Goal: Transaction & Acquisition: Register for event/course

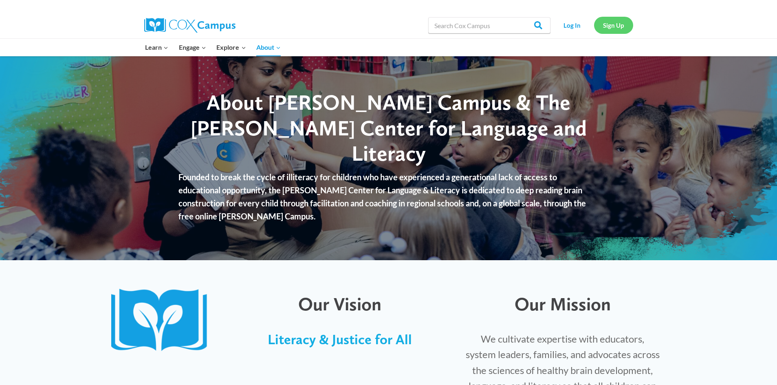
click at [611, 27] on link "Sign Up" at bounding box center [613, 25] width 39 height 17
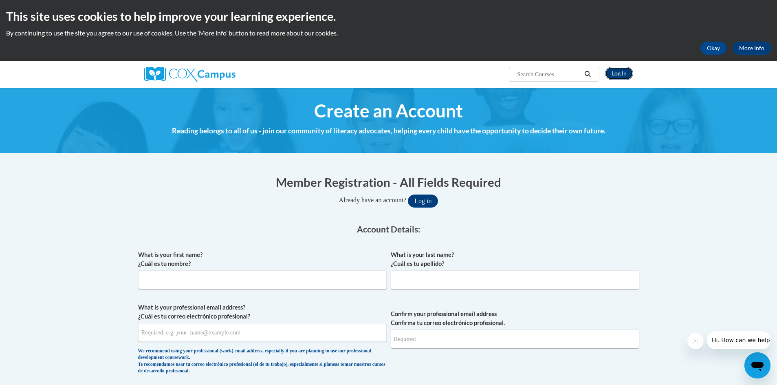
click at [622, 74] on link "Log In" at bounding box center [619, 73] width 28 height 13
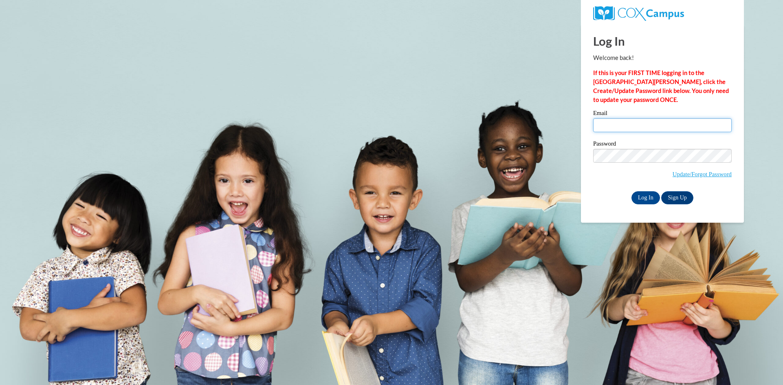
click at [608, 126] on input "Email" at bounding box center [662, 125] width 139 height 14
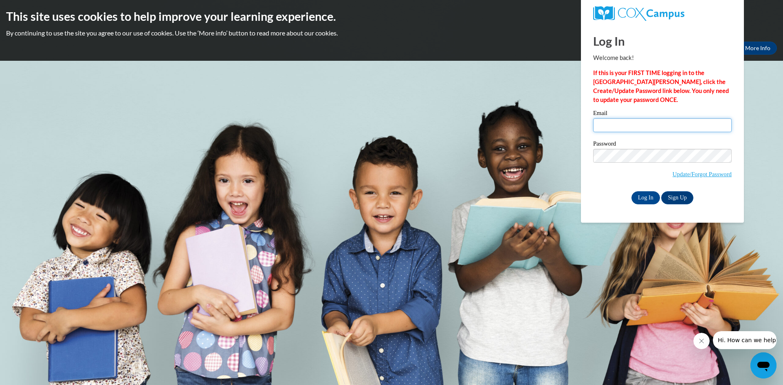
type input "Waters"
click at [653, 198] on input "Log In" at bounding box center [646, 197] width 29 height 13
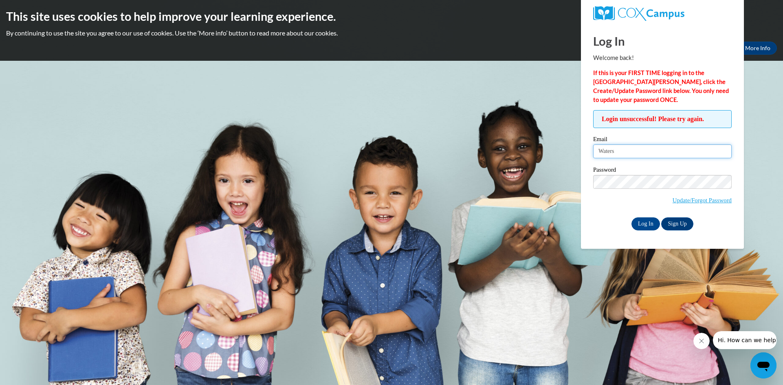
click at [620, 150] on input "Waters" at bounding box center [662, 151] width 139 height 14
drag, startPoint x: 620, startPoint y: 150, endPoint x: 586, endPoint y: 156, distance: 34.4
click at [586, 156] on div "Log In Welcome back! If this is your FIRST TIME logging in to the NEW Cox Campu…" at bounding box center [662, 136] width 175 height 224
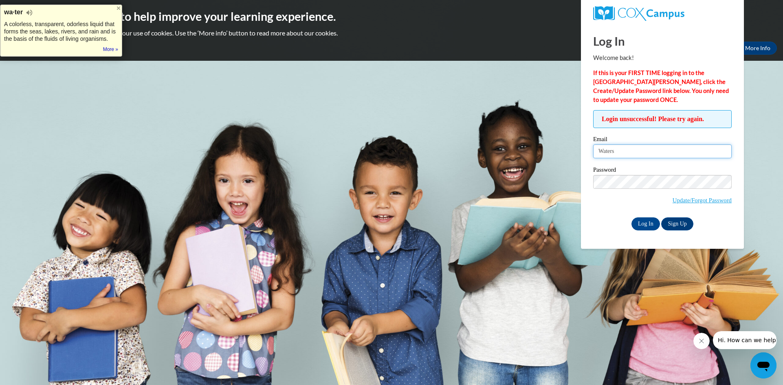
type input "sabrinawaters41@yahoo.com"
click at [650, 225] on input "Log In" at bounding box center [646, 223] width 29 height 13
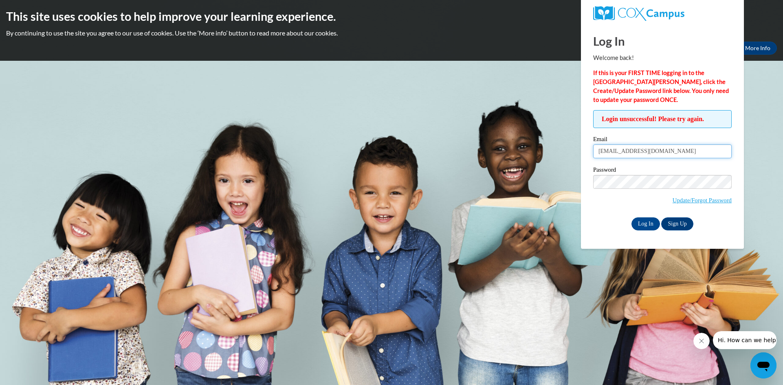
drag, startPoint x: 678, startPoint y: 151, endPoint x: 597, endPoint y: 153, distance: 81.1
click at [597, 153] on input "[EMAIL_ADDRESS][DOMAIN_NAME]" at bounding box center [662, 151] width 139 height 14
type input "sabrina.waters44@yahoo.com"
click at [609, 213] on div "Password Update/Forgot Password" at bounding box center [662, 191] width 139 height 48
click at [687, 200] on link "Update/Forgot Password" at bounding box center [702, 200] width 59 height 7
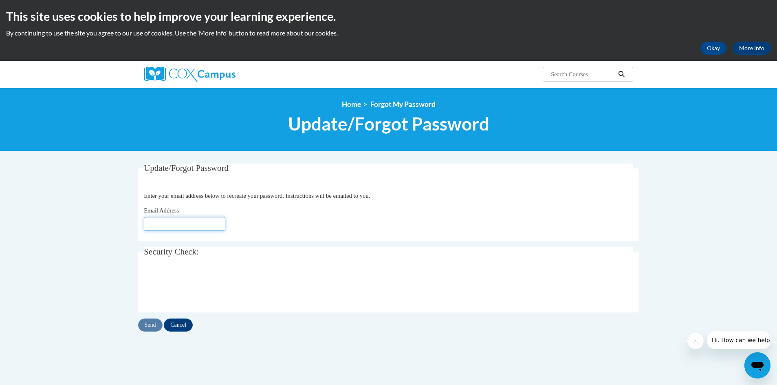
click at [147, 226] on input "Email Address" at bounding box center [184, 224] width 81 height 14
click at [150, 222] on input "Email Address" at bounding box center [184, 224] width 81 height 14
type input "[EMAIL_ADDRESS][DOMAIN_NAME]"
click at [151, 324] on input "Send" at bounding box center [150, 324] width 24 height 13
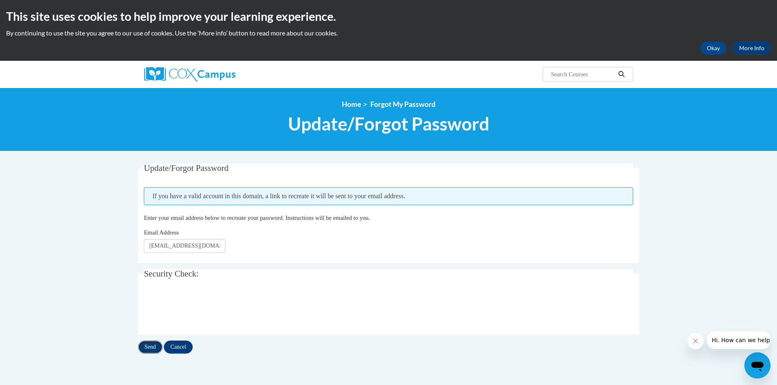
click at [149, 348] on input "Send" at bounding box center [150, 346] width 24 height 13
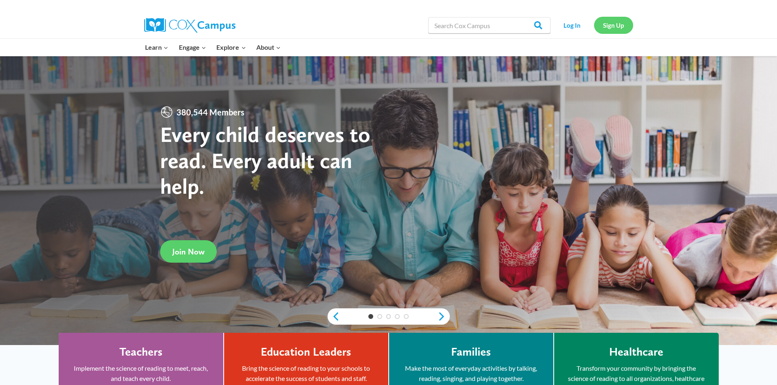
click at [614, 24] on link "Sign Up" at bounding box center [613, 25] width 39 height 17
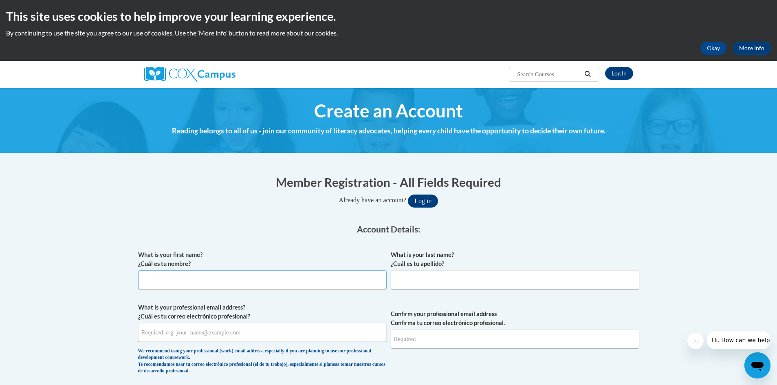
click at [164, 280] on input "What is your first name? ¿Cuál es tu nombre?" at bounding box center [262, 279] width 249 height 19
type input "[PERSON_NAME]"
type input "Waters"
type input "[PERSON_NAME][EMAIL_ADDRESS][DOMAIN_NAME]"
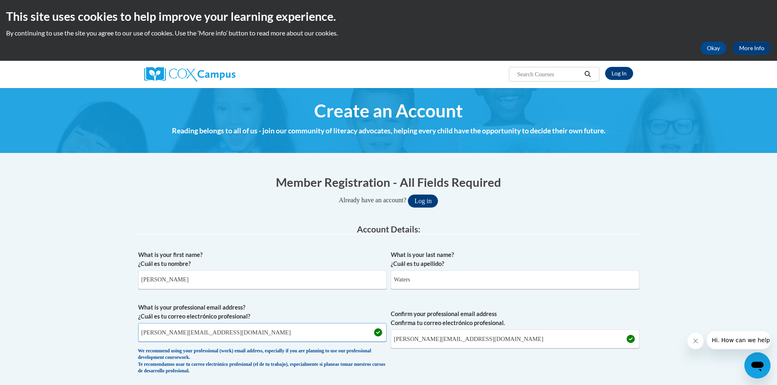
drag, startPoint x: 219, startPoint y: 332, endPoint x: 139, endPoint y: 330, distance: 80.3
click at [139, 330] on input "[PERSON_NAME][EMAIL_ADDRESS][DOMAIN_NAME]" at bounding box center [262, 332] width 249 height 19
type input "[EMAIL_ADDRESS][DOMAIN_NAME]"
drag, startPoint x: 473, startPoint y: 339, endPoint x: 393, endPoint y: 332, distance: 80.5
click at [393, 332] on input "sabrina.waters44@yahoo.com" at bounding box center [515, 338] width 249 height 19
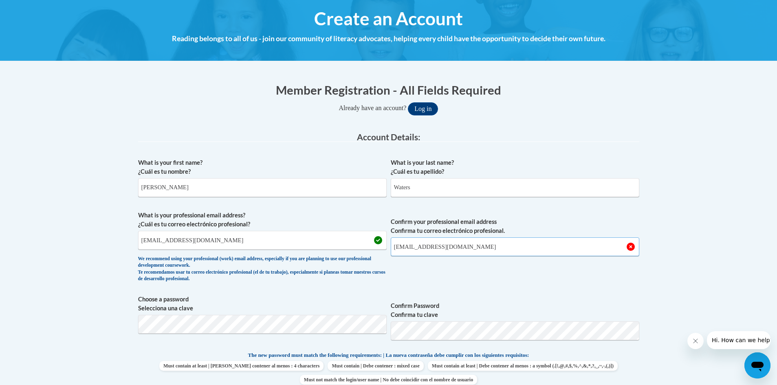
scroll to position [163, 0]
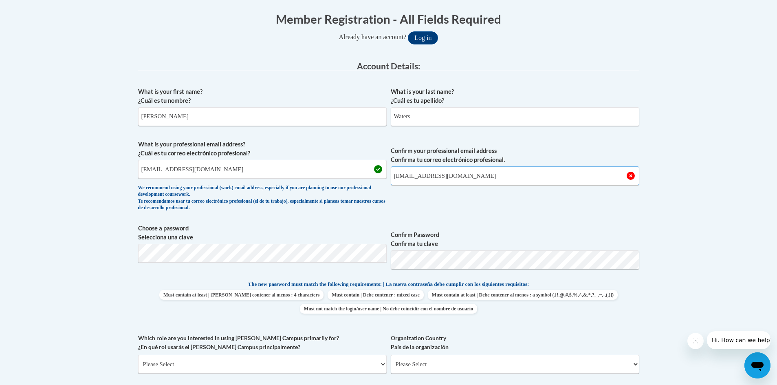
type input "swaters@tiger.brenau.edu"
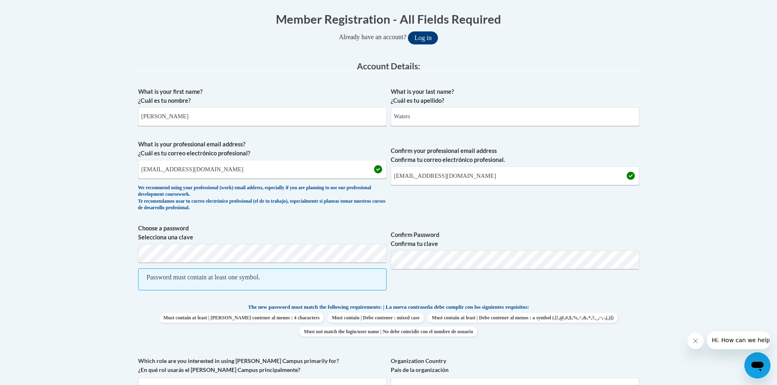
click at [118, 319] on body "This site uses cookies to help improve your learning experience. By continuing …" at bounding box center [388, 345] width 777 height 1017
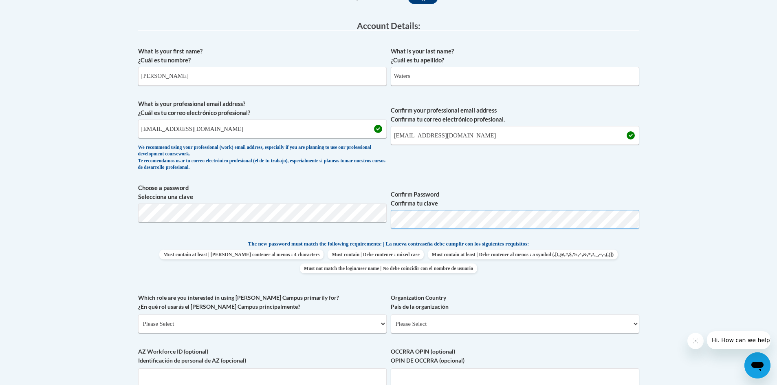
scroll to position [204, 0]
click at [621, 282] on div "What is your first name? ¿Cuál es tu nombre? Sabrina What is your last name? ¿C…" at bounding box center [388, 228] width 501 height 372
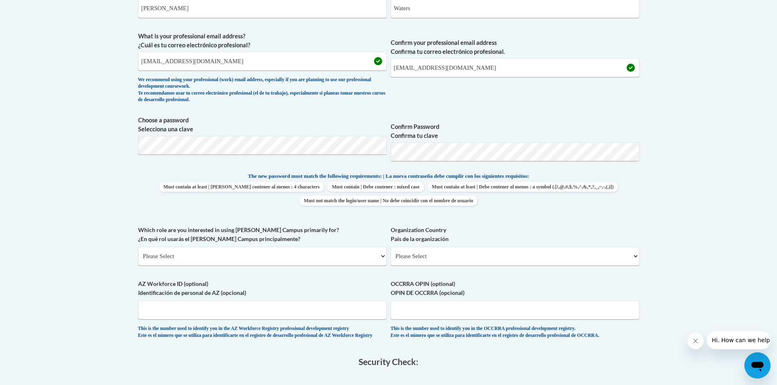
scroll to position [285, 0]
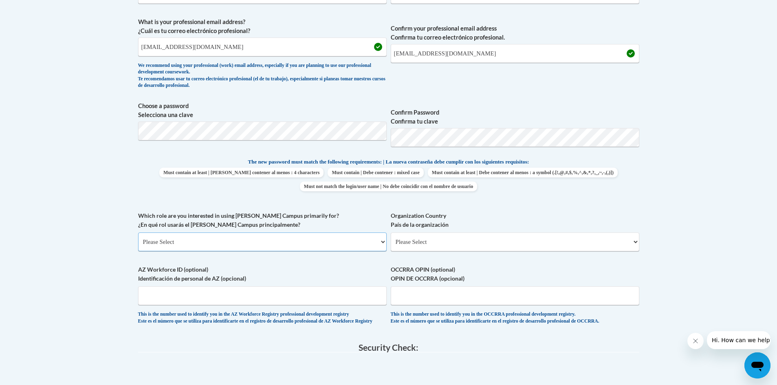
click at [382, 242] on select "Please Select College/University | Colegio/Universidad Community/Nonprofit Part…" at bounding box center [262, 241] width 249 height 19
select select "5a18ea06-2b54-4451-96f2-d152daf9eac5"
click at [138, 232] on select "Please Select College/University | Colegio/Universidad Community/Nonprofit Part…" at bounding box center [262, 241] width 249 height 19
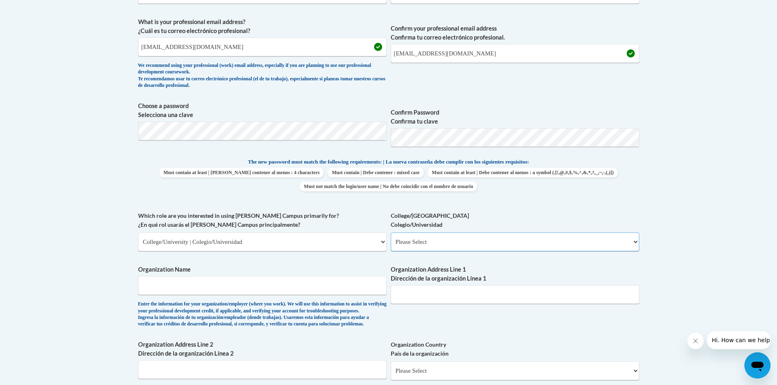
click at [634, 240] on select "Please Select College/University Staff | Empleado universitario College/Univers…" at bounding box center [515, 241] width 249 height 19
select select "99b32b07-cffc-426c-8bf6-0cd77760d84b"
click at [391, 232] on select "Please Select College/University Staff | Empleado universitario College/Univers…" at bounding box center [515, 241] width 249 height 19
click at [152, 288] on input "Organization Name" at bounding box center [262, 285] width 249 height 19
type input "Brenau University"
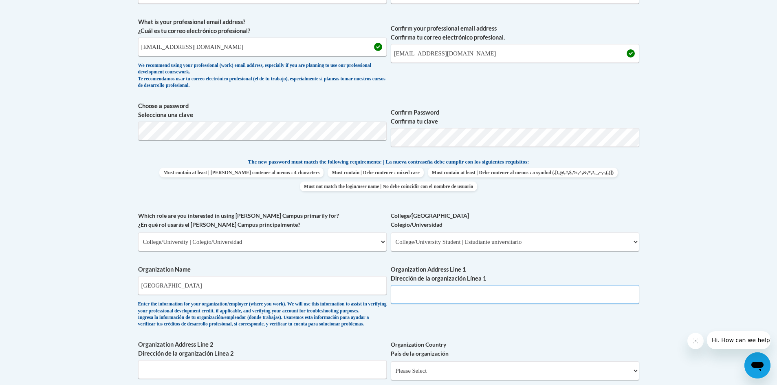
click at [398, 292] on input "Organization Address Line 1 Dirección de la organización Línea 1" at bounding box center [515, 294] width 249 height 19
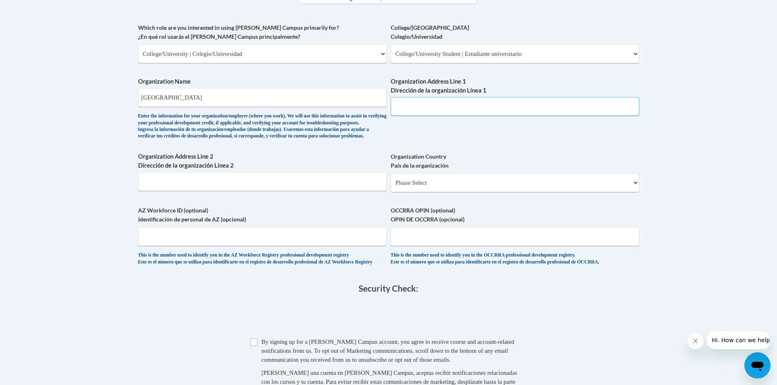
scroll to position [489, 0]
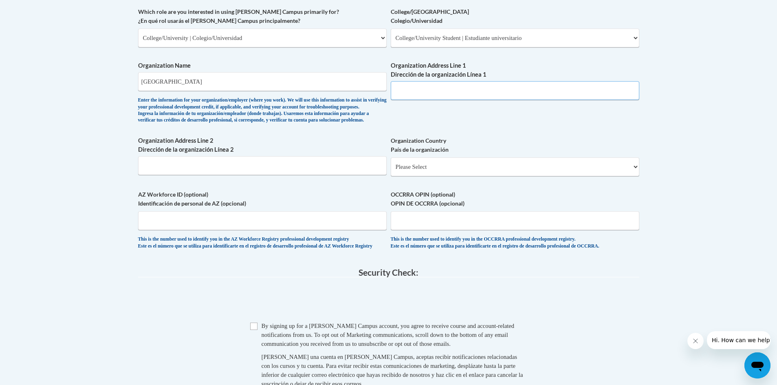
click at [400, 89] on input "Organization Address Line 1 Dirección de la organización Línea 1" at bounding box center [515, 90] width 249 height 19
click at [399, 87] on input "Organization Address Line 1 Dirección de la organización Línea 1" at bounding box center [515, 90] width 249 height 19
type input "500 Washington Street, SE"
click at [426, 176] on select "Please Select United States | Estados Unidos Outside of the United States | Fue…" at bounding box center [515, 166] width 249 height 19
select select "ad49bcad-a171-4b2e-b99c-48b446064914"
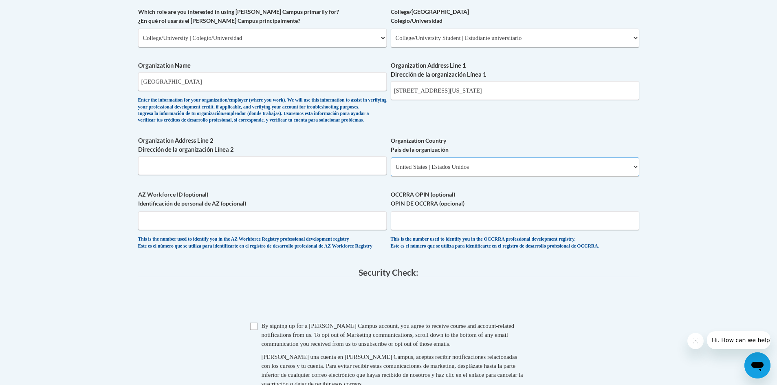
click at [391, 170] on select "Please Select United States | Estados Unidos Outside of the United States | Fue…" at bounding box center [515, 166] width 249 height 19
select select
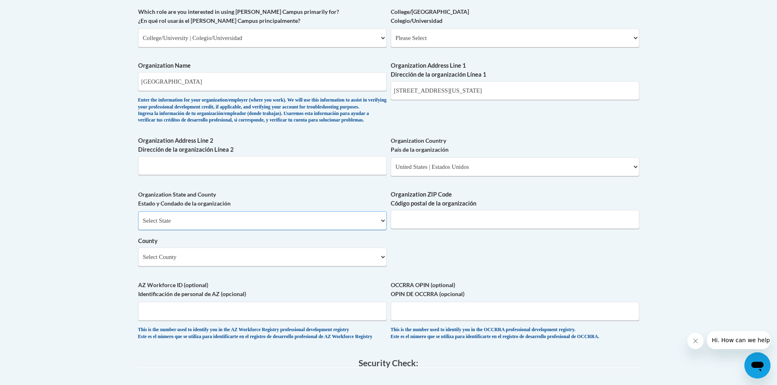
click at [381, 230] on select "Select State Alabama Alaska Arizona Arkansas California Colorado Connecticut De…" at bounding box center [262, 220] width 249 height 19
select select "Georgia"
click at [138, 225] on select "Select State Alabama Alaska Arizona Arkansas California Colorado Connecticut De…" at bounding box center [262, 220] width 249 height 19
click at [380, 266] on select "Select County Appling Atkinson Bacon Baker Baldwin Banks Barrow Bartow Ben Hill…" at bounding box center [262, 256] width 249 height 19
click at [410, 273] on div "What is your first name? ¿Cuál es tu nombre? Sabrina What is your last name? ¿C…" at bounding box center [388, 52] width 501 height 591
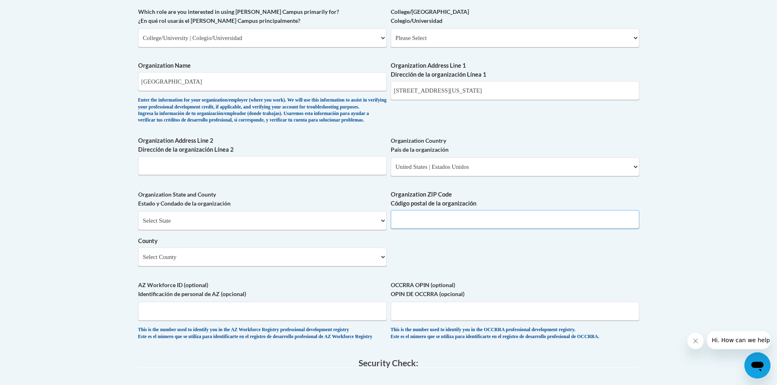
click at [406, 229] on input "Organization ZIP Code Código postal de la organización" at bounding box center [515, 219] width 249 height 19
type input "30501"
click at [144, 175] on input "Organization Address Line 2 Dirección de la organización Línea 2" at bounding box center [262, 165] width 249 height 19
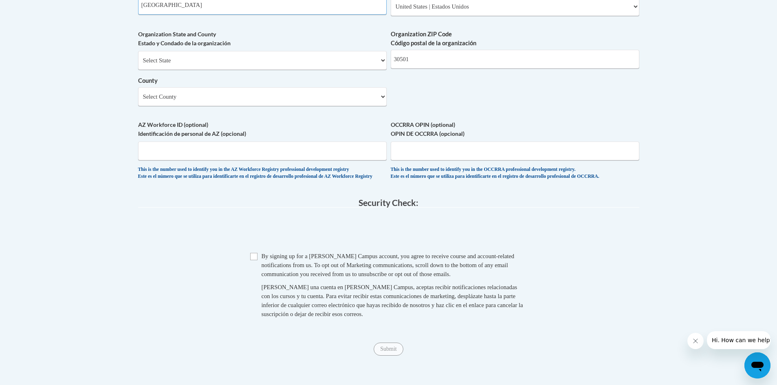
scroll to position [652, 0]
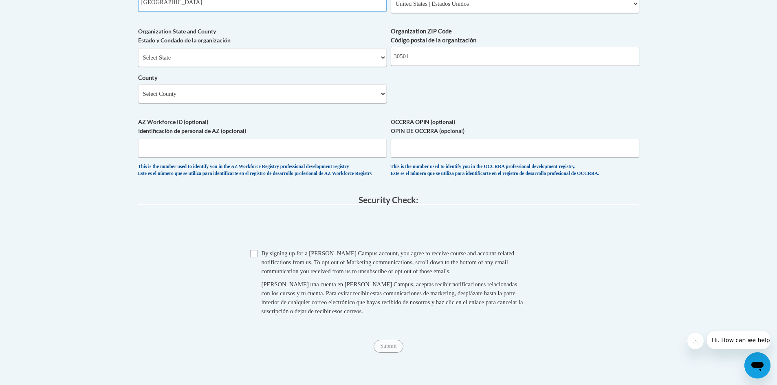
type input "Gainesville"
click at [255, 257] on input "Checkbox" at bounding box center [253, 253] width 7 height 7
checkbox input "true"
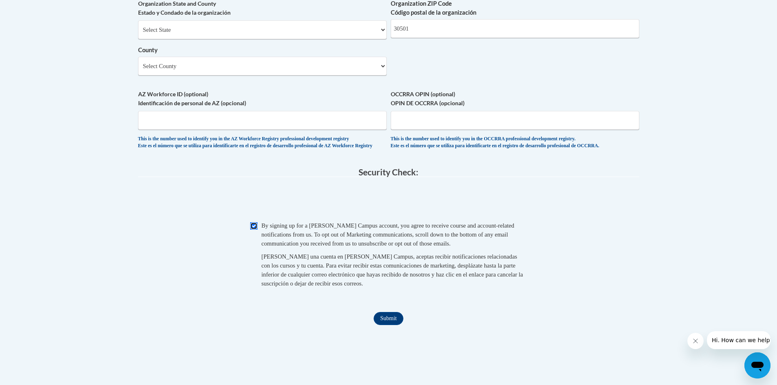
scroll to position [693, 0]
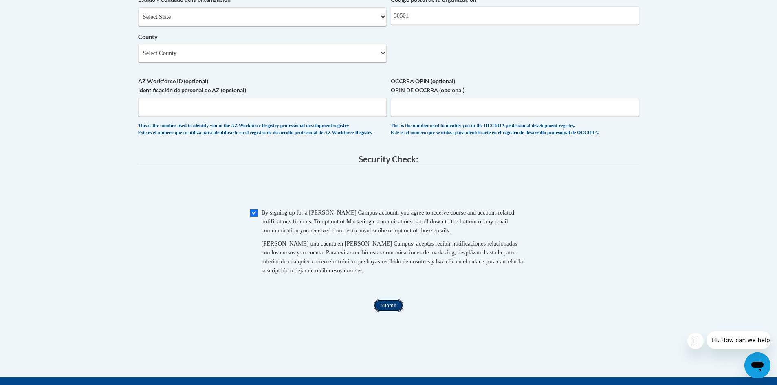
click at [394, 312] on input "Submit" at bounding box center [388, 305] width 29 height 13
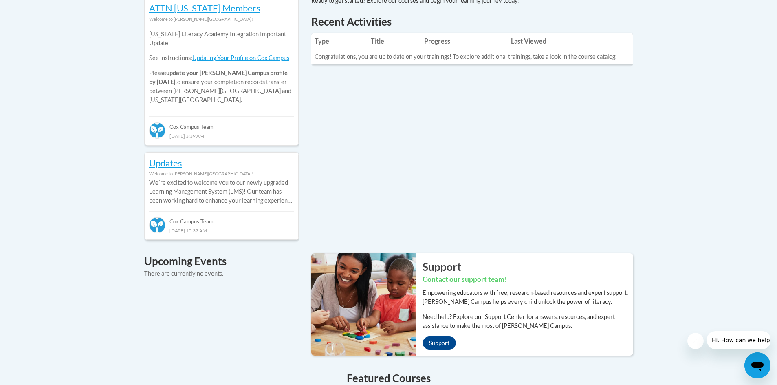
scroll to position [337, 0]
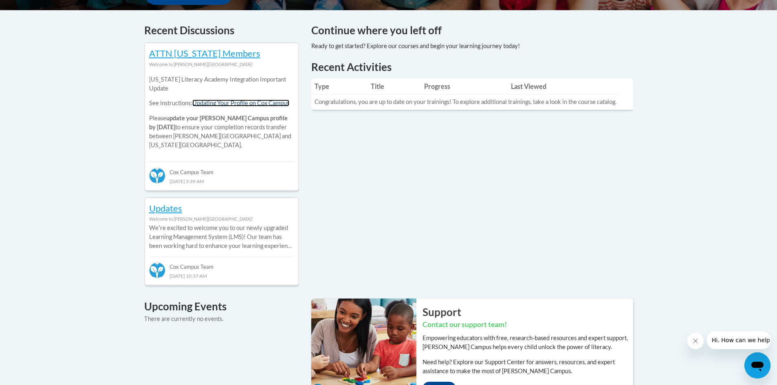
click at [207, 103] on link "Updating Your Profile on Cox Campus" at bounding box center [240, 102] width 97 height 7
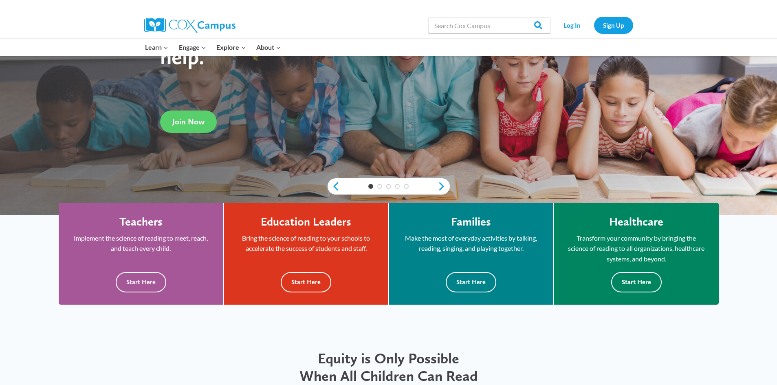
scroll to position [244, 0]
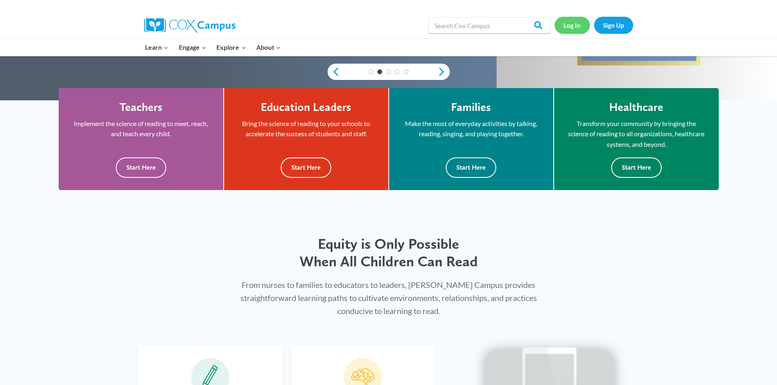
click at [573, 27] on link "Log In" at bounding box center [572, 25] width 35 height 17
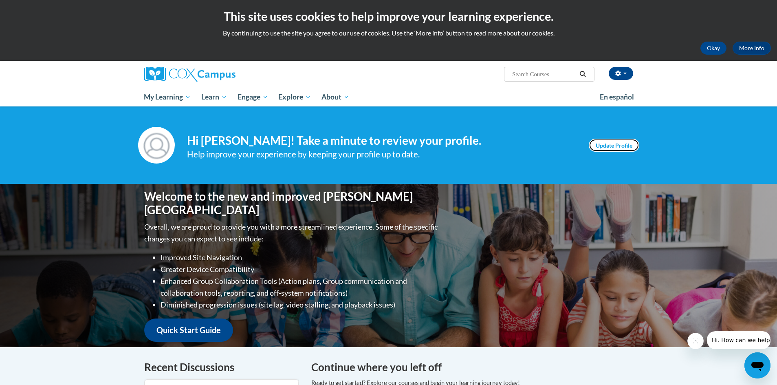
click at [615, 144] on link "Update Profile" at bounding box center [614, 145] width 51 height 13
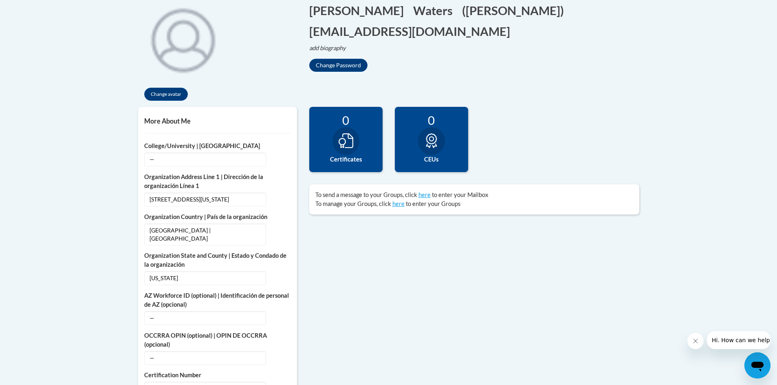
scroll to position [204, 0]
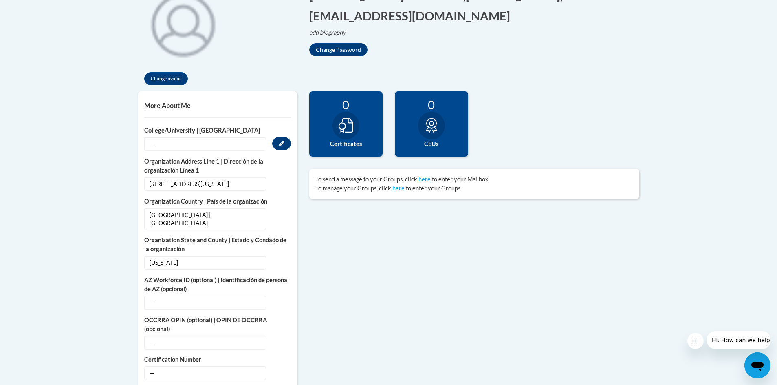
click at [155, 145] on span "—" at bounding box center [205, 144] width 122 height 14
click at [151, 144] on span "—" at bounding box center [205, 144] width 122 height 14
click at [156, 140] on span "—" at bounding box center [205, 144] width 122 height 14
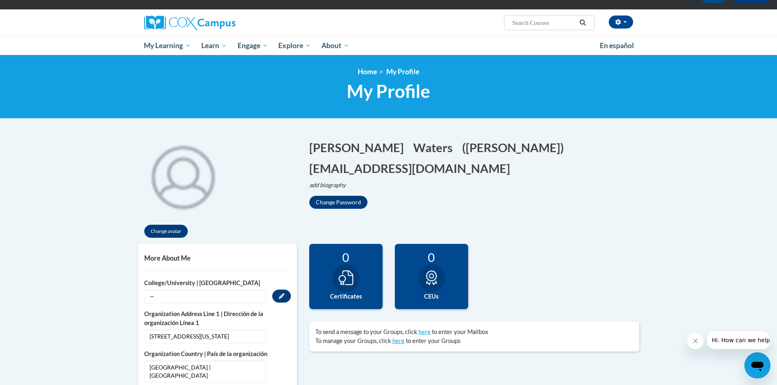
scroll to position [41, 0]
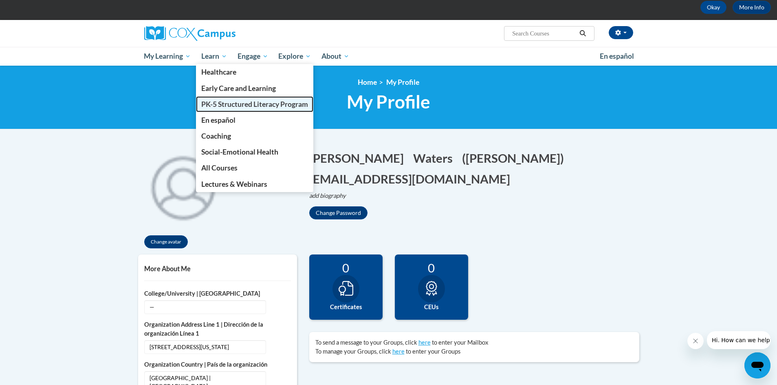
click at [237, 104] on span "PK-5 Structured Literacy Program" at bounding box center [254, 104] width 107 height 9
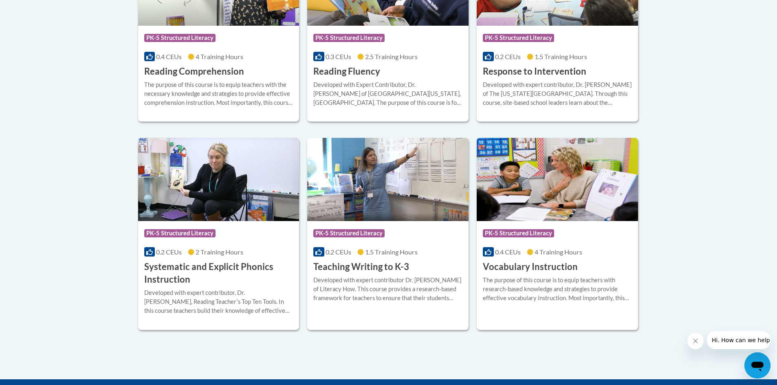
scroll to position [856, 0]
